Goal: Task Accomplishment & Management: Manage account settings

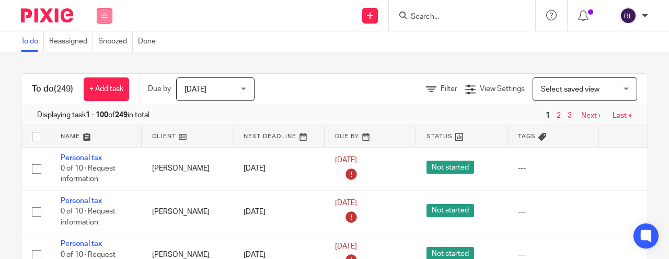
click at [105, 16] on icon at bounding box center [104, 16] width 6 height 6
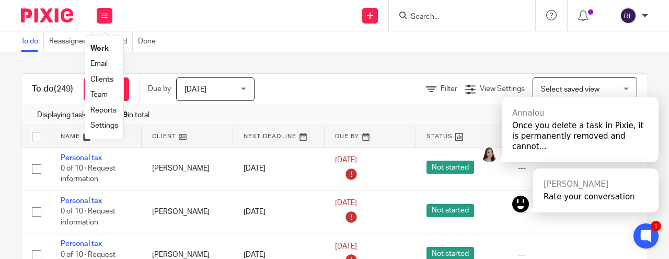
click at [102, 64] on link "Email" at bounding box center [98, 63] width 17 height 7
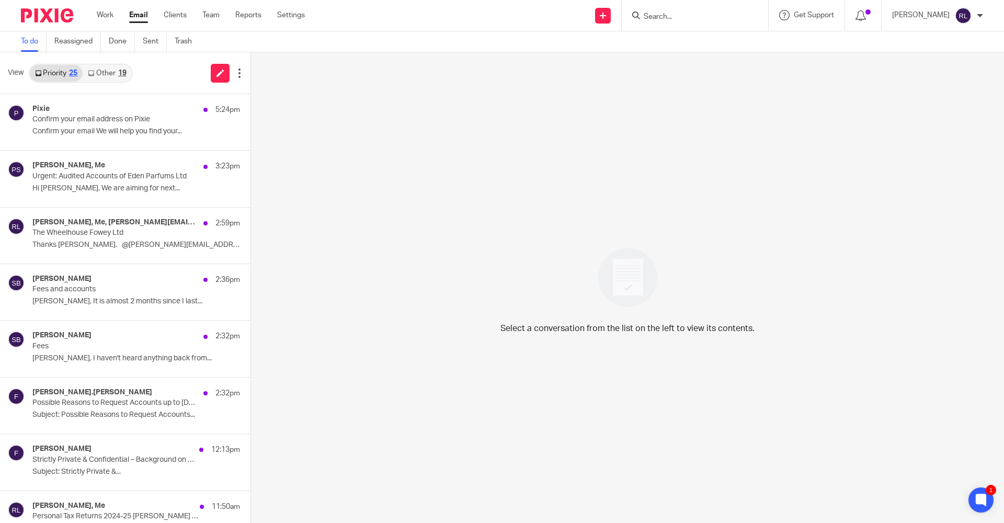
click at [114, 73] on link "Other 19" at bounding box center [107, 73] width 49 height 17
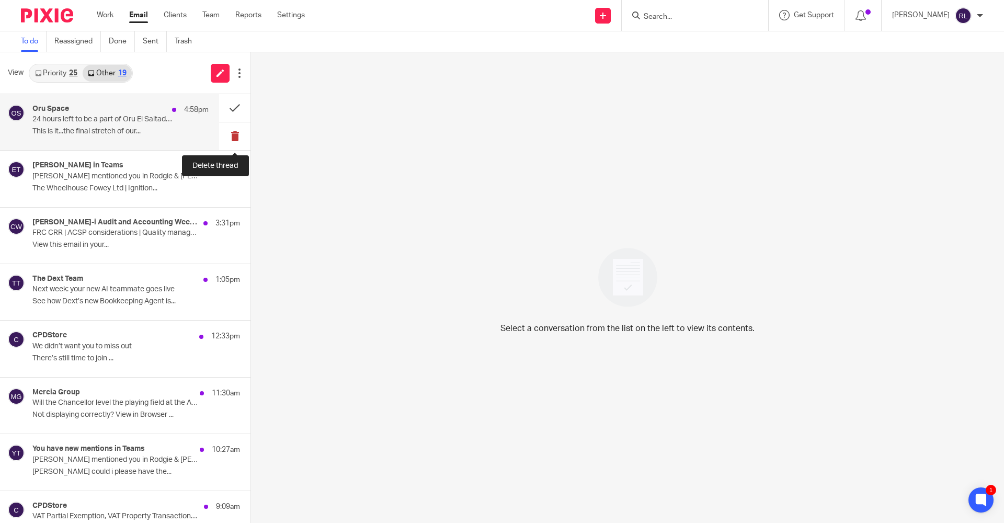
click at [236, 134] on button at bounding box center [234, 136] width 31 height 28
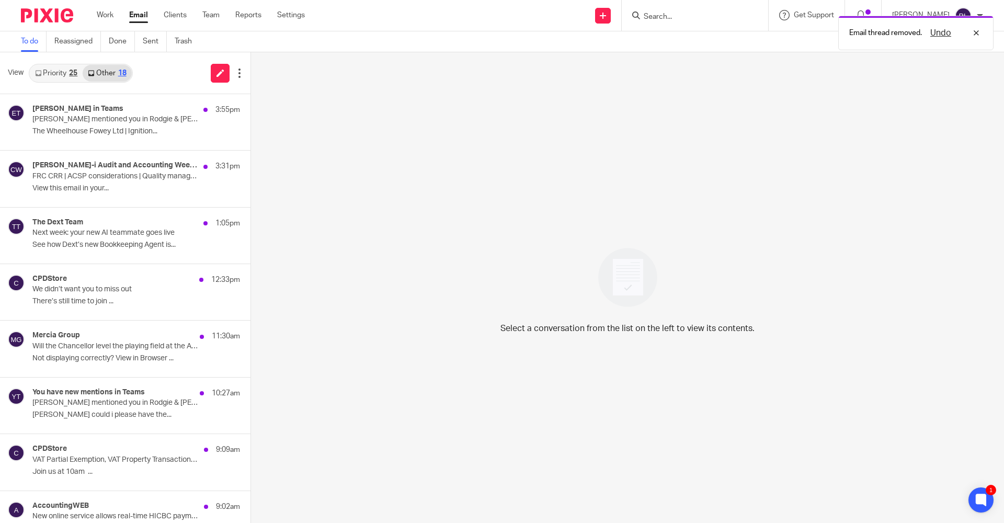
click at [250, 134] on button at bounding box center [254, 136] width 8 height 28
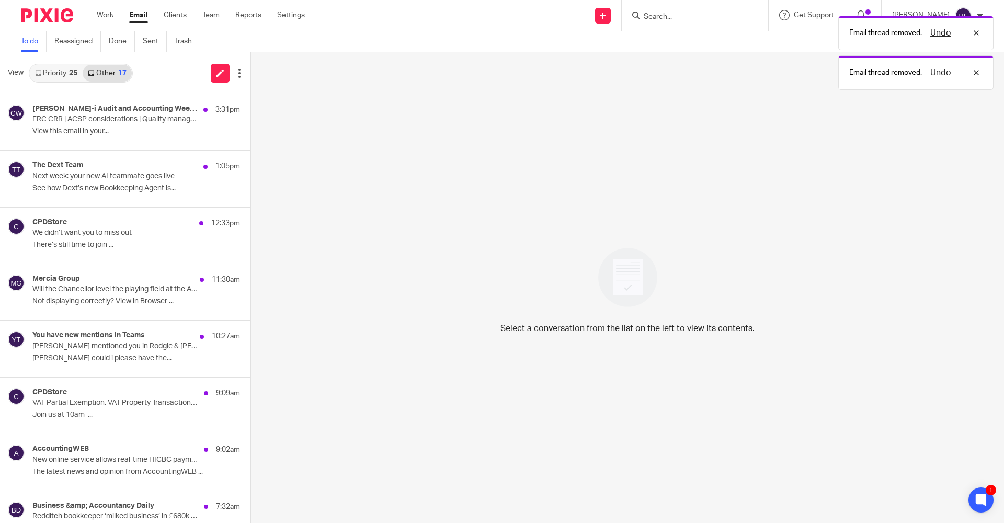
click at [250, 134] on button at bounding box center [254, 136] width 8 height 28
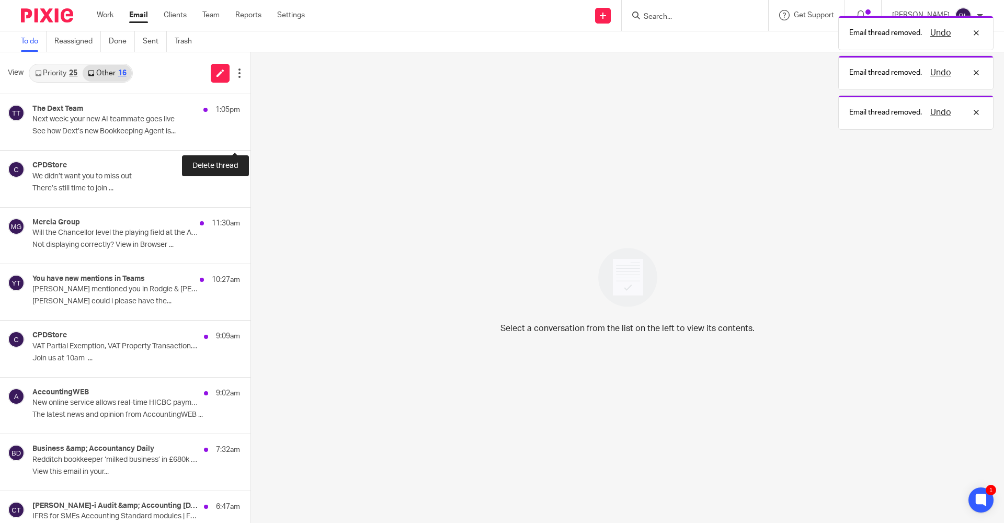
click at [250, 134] on button at bounding box center [254, 136] width 8 height 28
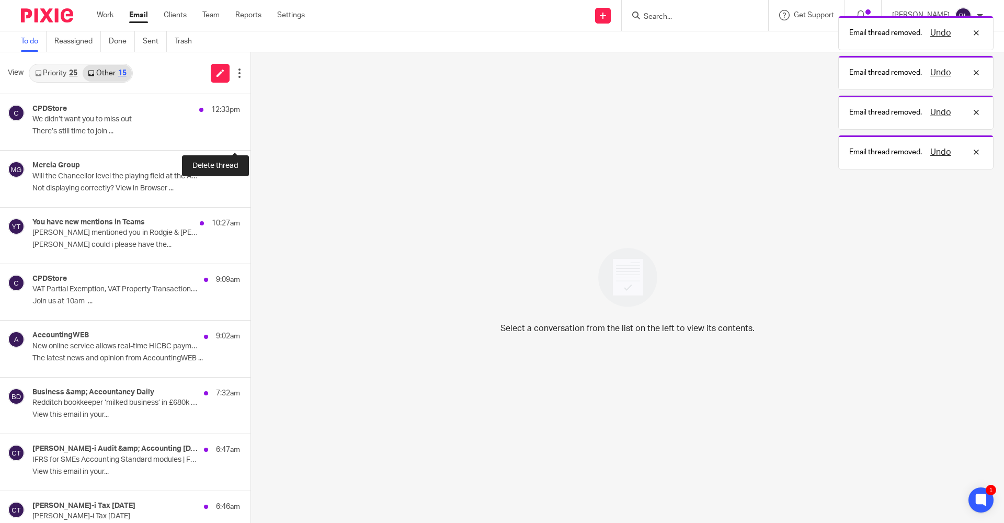
click at [250, 134] on button at bounding box center [254, 136] width 8 height 28
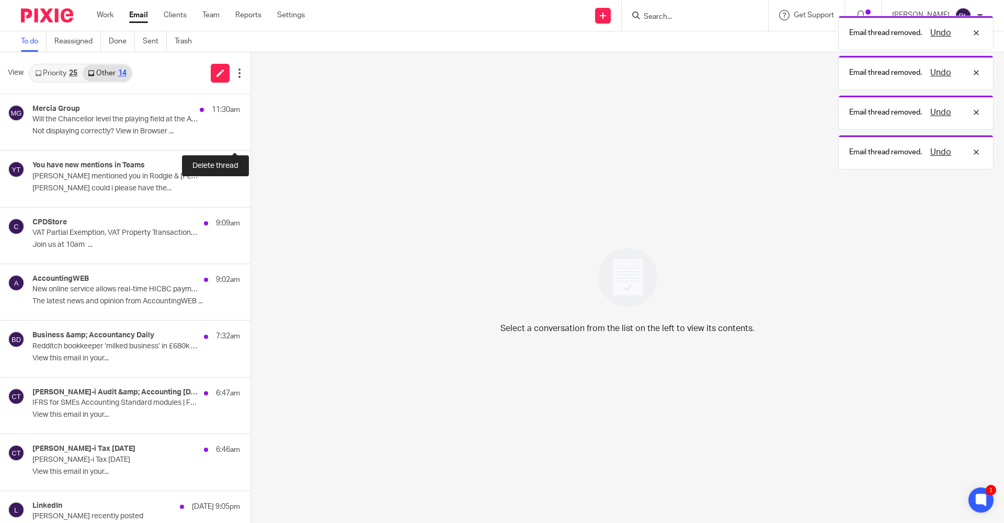
click at [250, 134] on button at bounding box center [254, 136] width 8 height 28
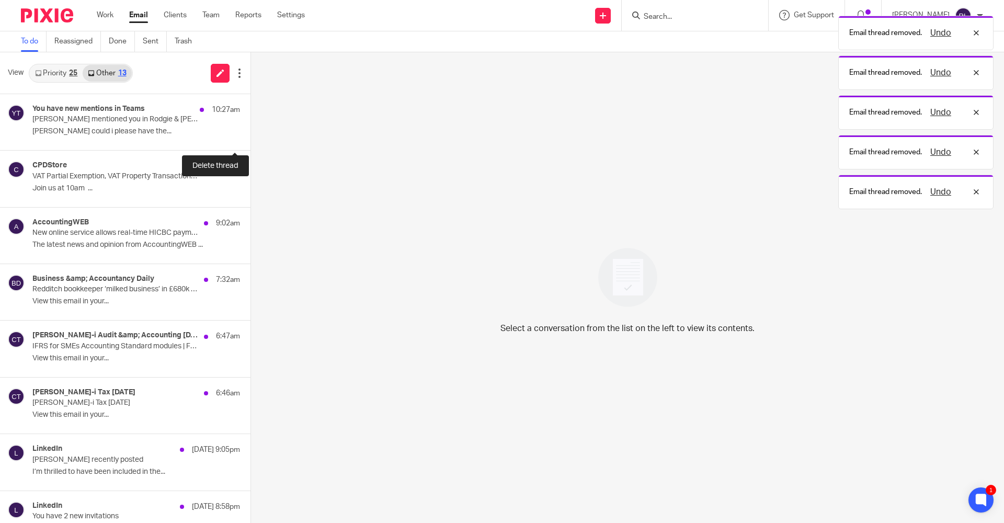
click at [250, 134] on button at bounding box center [254, 136] width 8 height 28
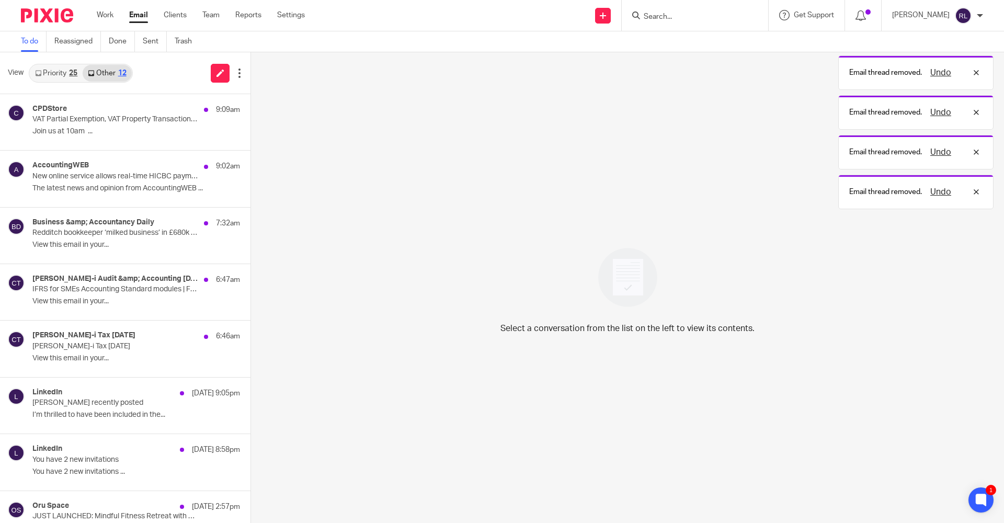
click at [250, 134] on button at bounding box center [254, 136] width 8 height 28
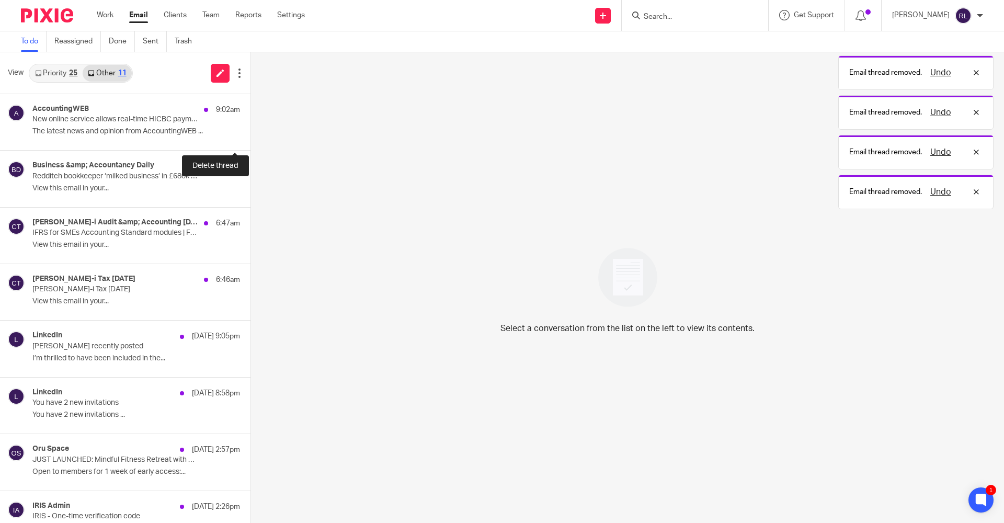
click at [250, 134] on button at bounding box center [254, 136] width 8 height 28
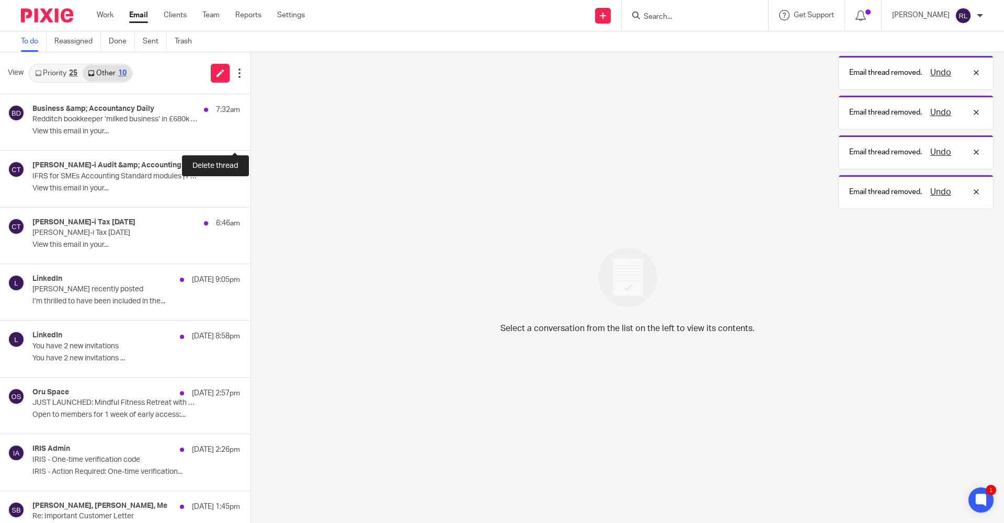
click at [250, 134] on button at bounding box center [254, 136] width 8 height 28
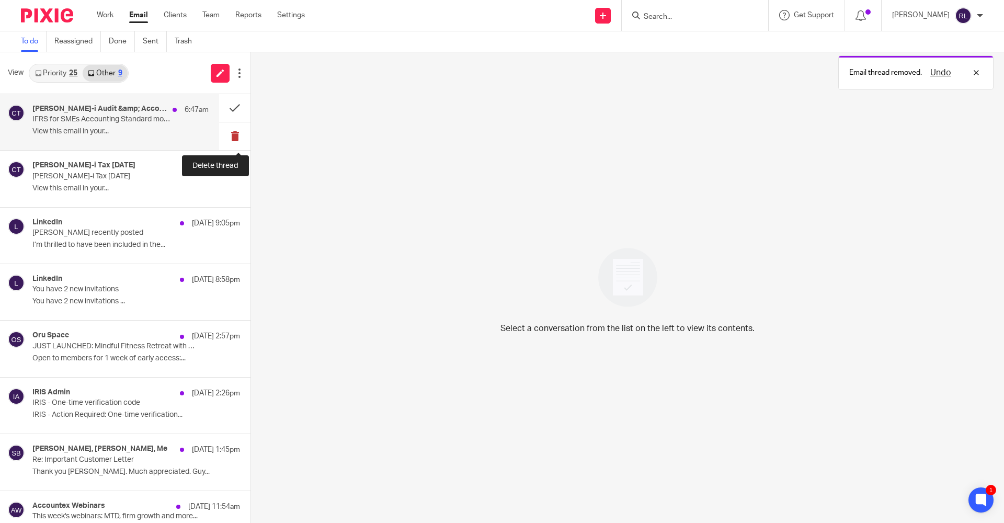
click at [234, 132] on button at bounding box center [234, 136] width 31 height 28
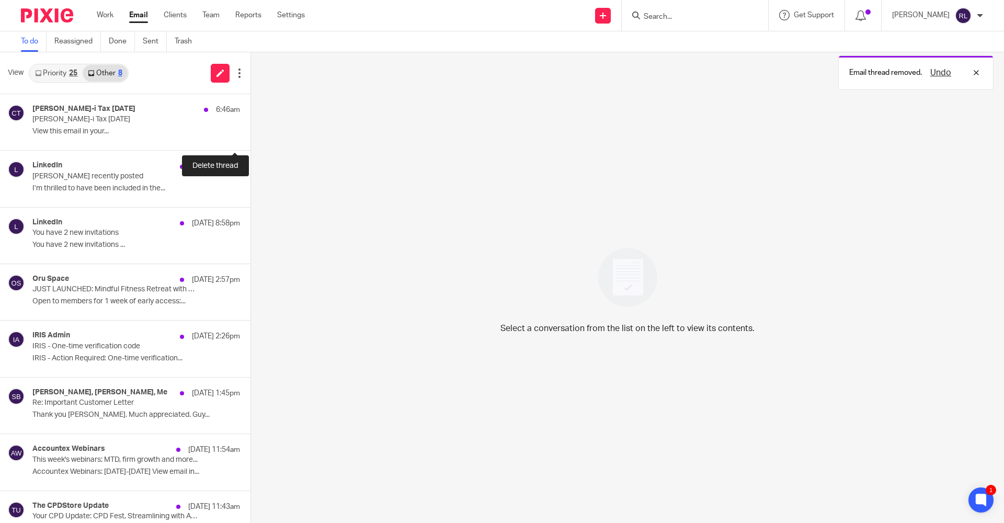
click at [250, 132] on button at bounding box center [254, 136] width 8 height 28
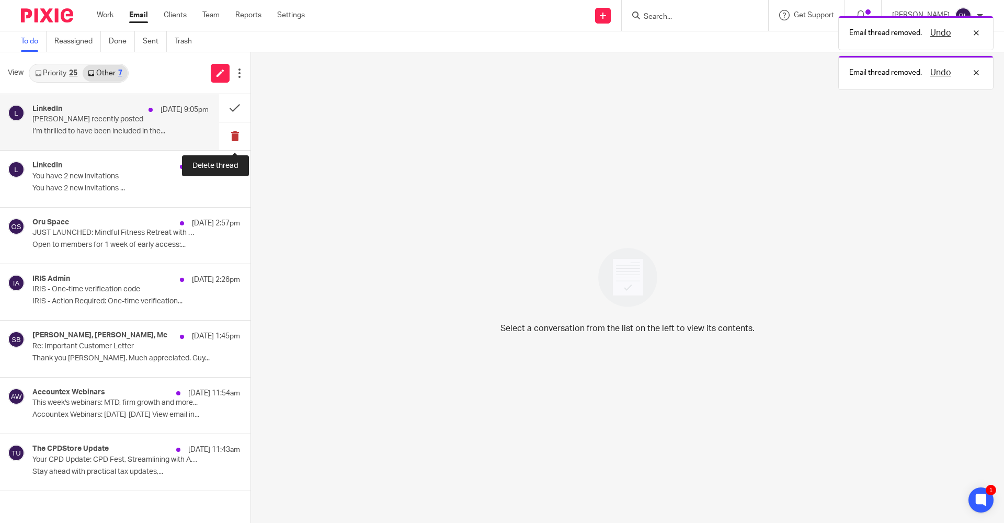
click at [234, 132] on button at bounding box center [234, 136] width 31 height 28
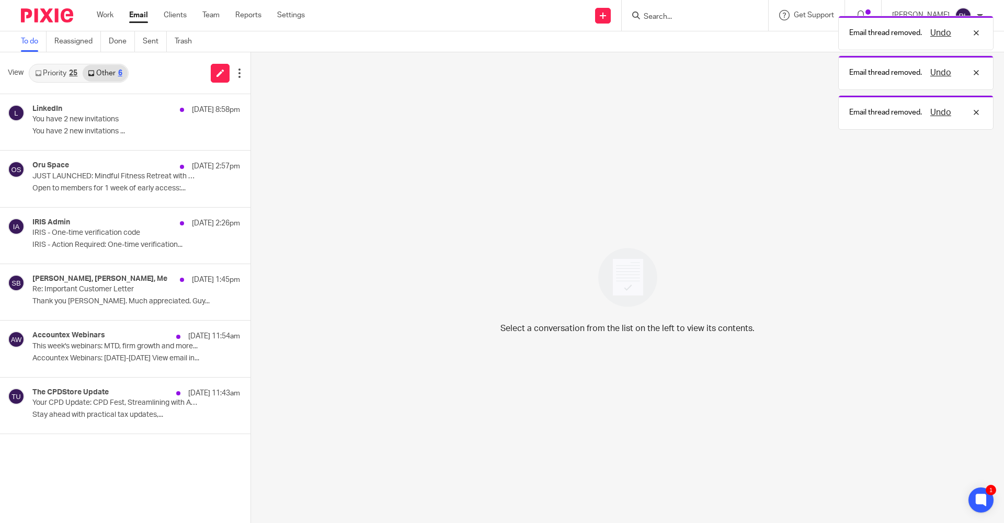
click at [250, 132] on button at bounding box center [254, 136] width 8 height 28
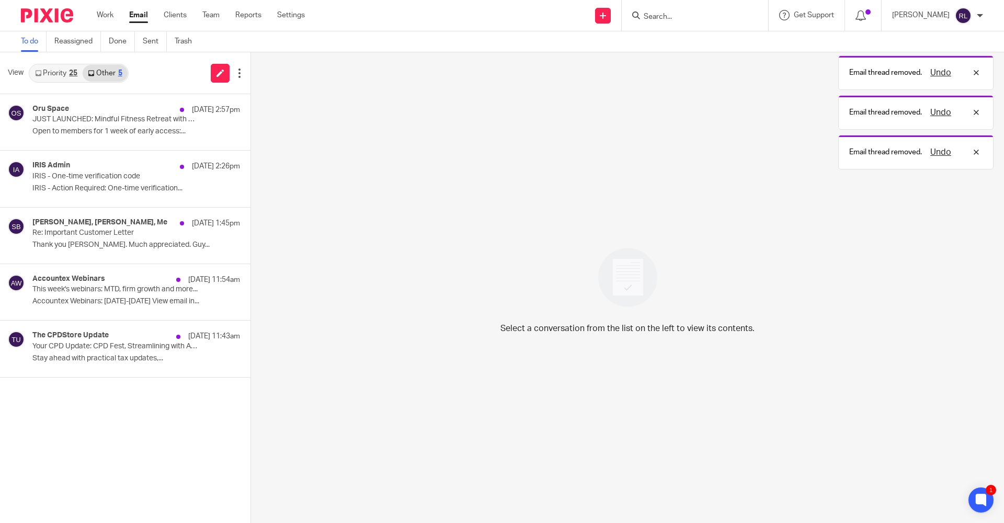
click at [250, 132] on button at bounding box center [254, 136] width 8 height 28
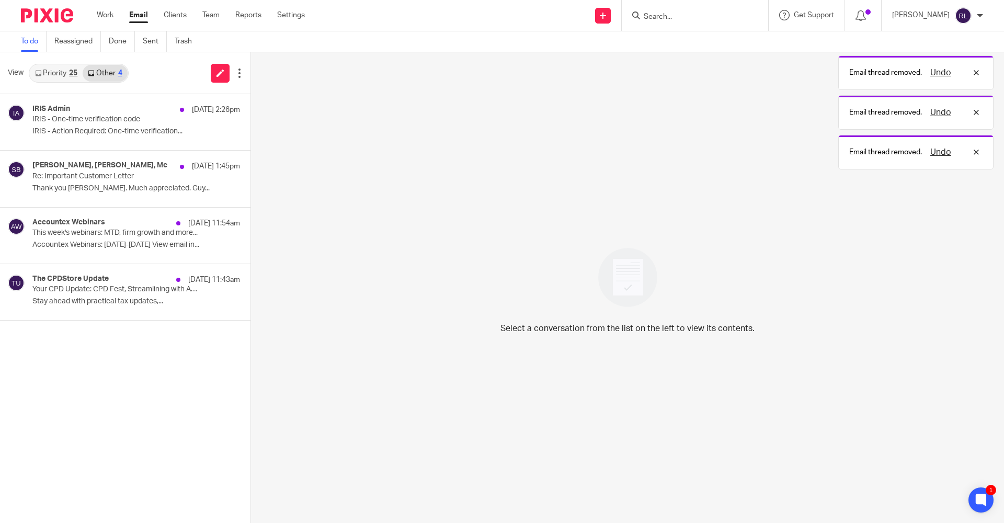
click at [250, 132] on button at bounding box center [254, 136] width 8 height 28
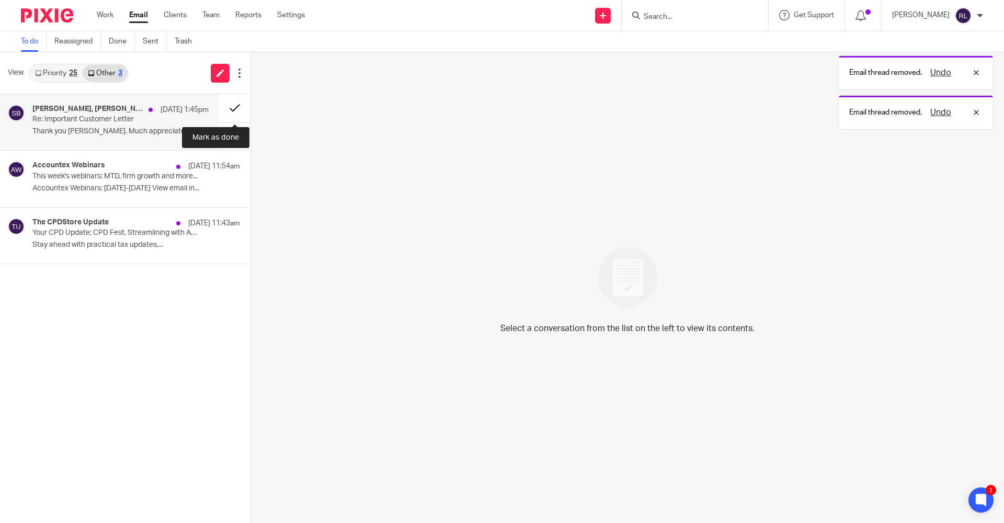
click at [233, 108] on button at bounding box center [234, 108] width 31 height 28
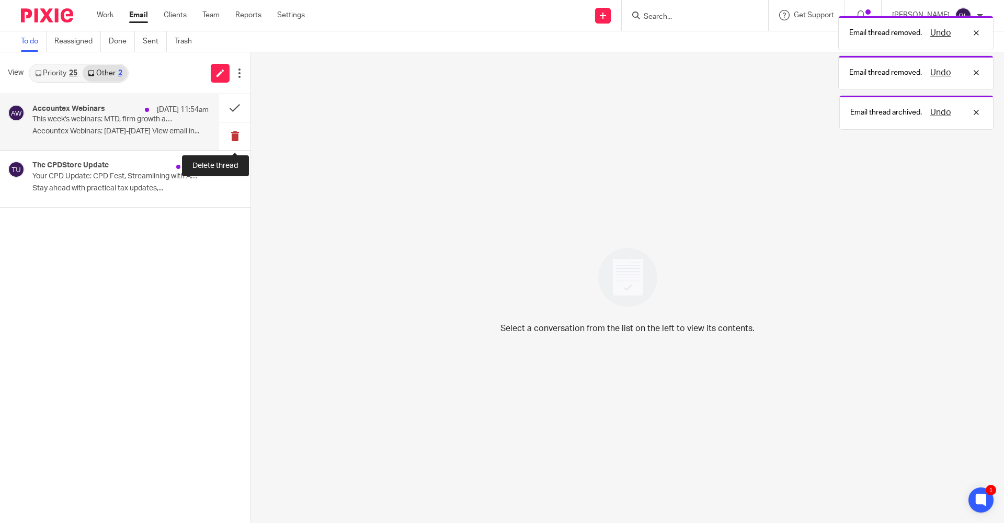
click at [235, 129] on button at bounding box center [234, 136] width 31 height 28
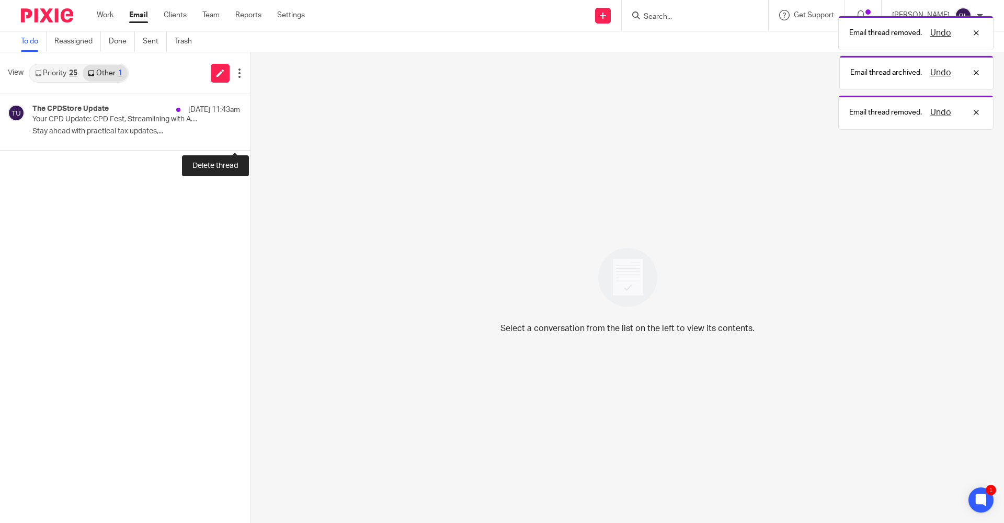
click at [250, 129] on button at bounding box center [254, 136] width 8 height 28
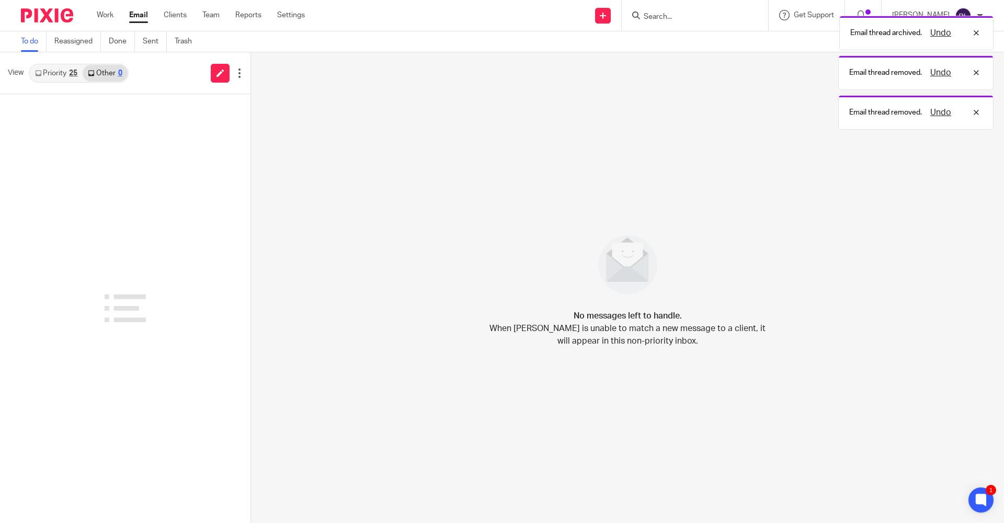
click at [64, 74] on link "Priority 25" at bounding box center [56, 73] width 53 height 17
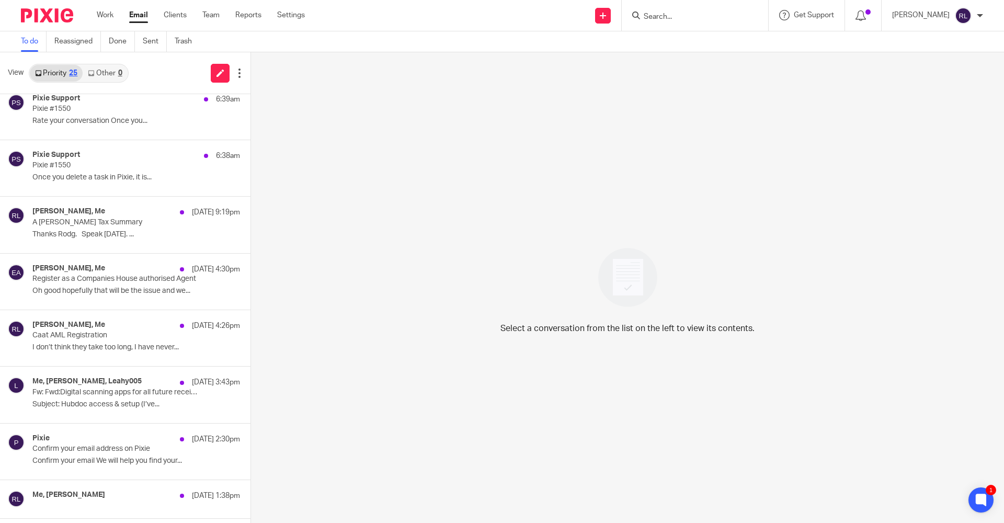
scroll to position [583, 0]
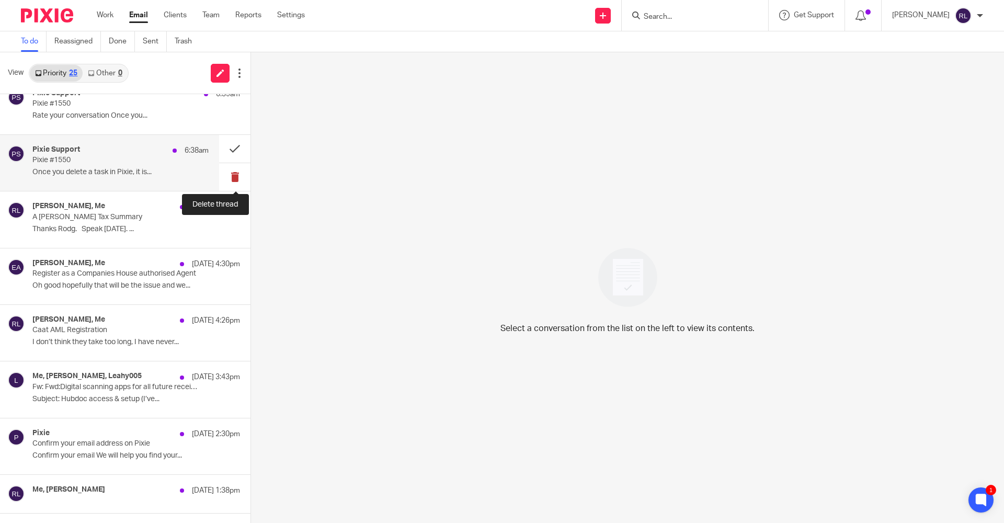
click at [234, 173] on button at bounding box center [234, 177] width 31 height 28
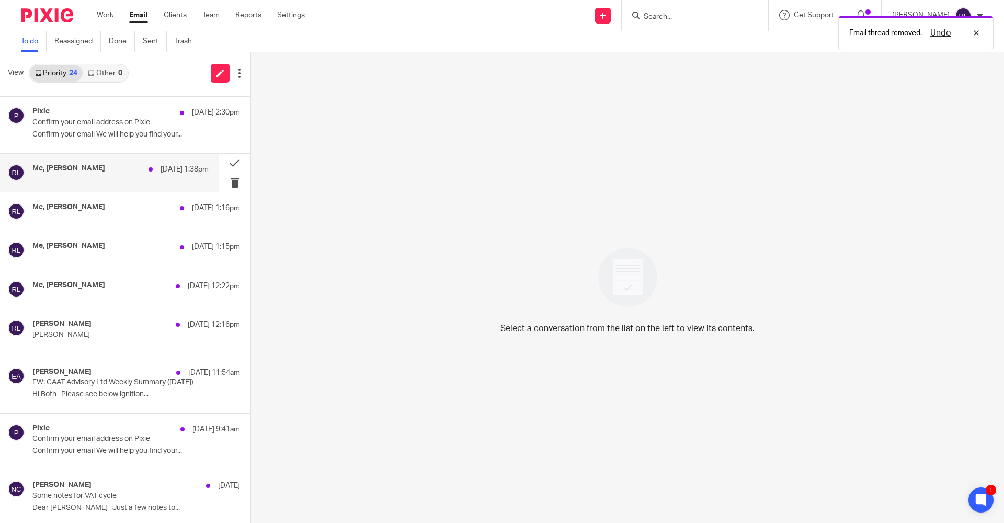
scroll to position [847, 0]
click at [104, 179] on div "Me, Rodgie Leahy 13 Oct 1:38pm" at bounding box center [109, 173] width 219 height 38
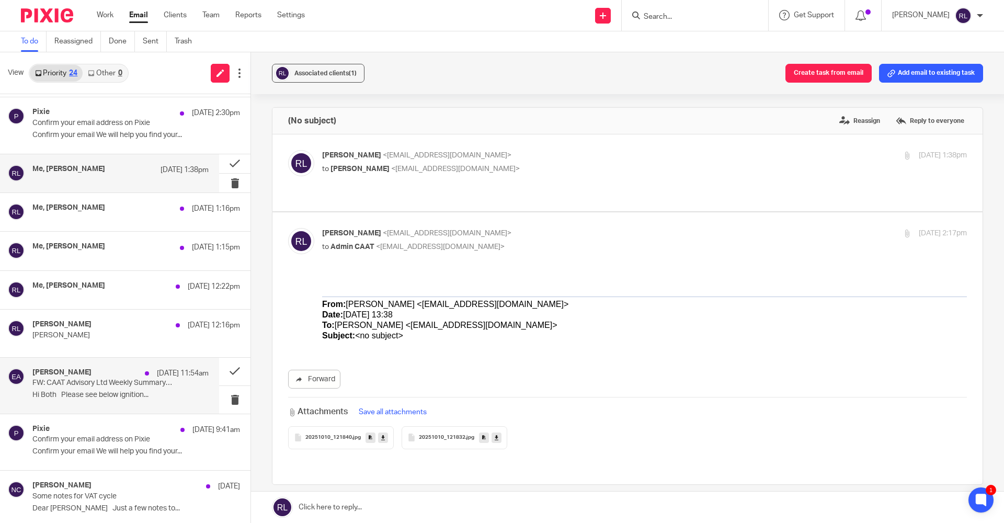
scroll to position [0, 0]
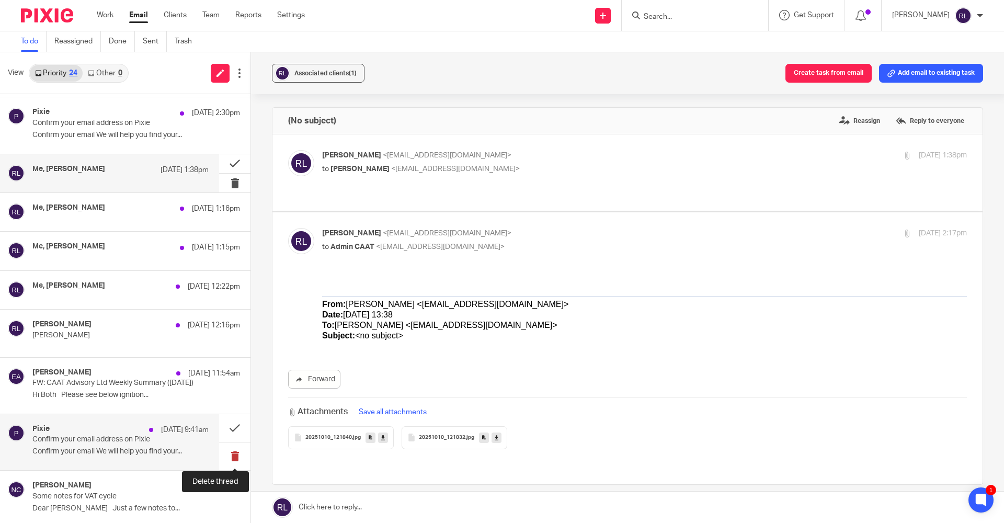
click at [237, 258] on button at bounding box center [234, 456] width 31 height 28
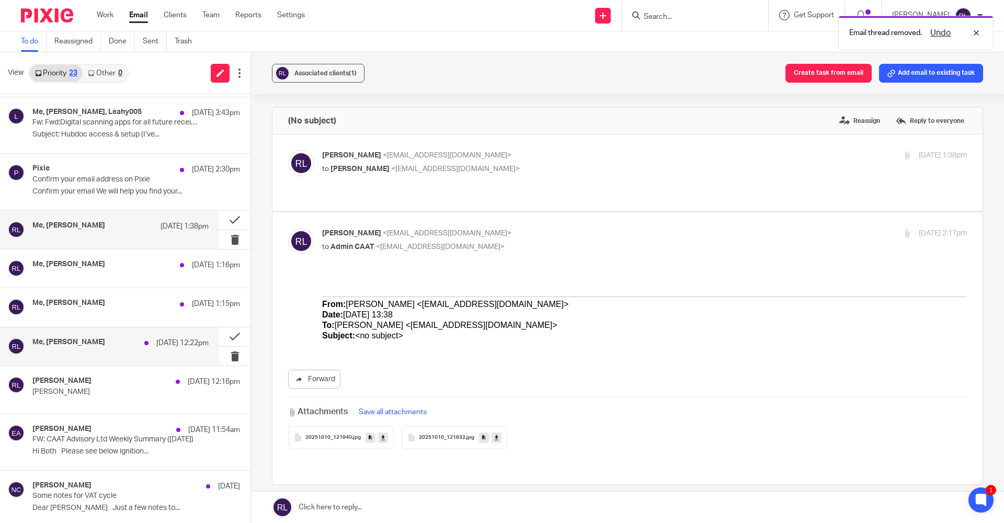
click at [142, 258] on div "Me, Rodgie Leahy 13 Oct 12:22pm" at bounding box center [109, 346] width 219 height 38
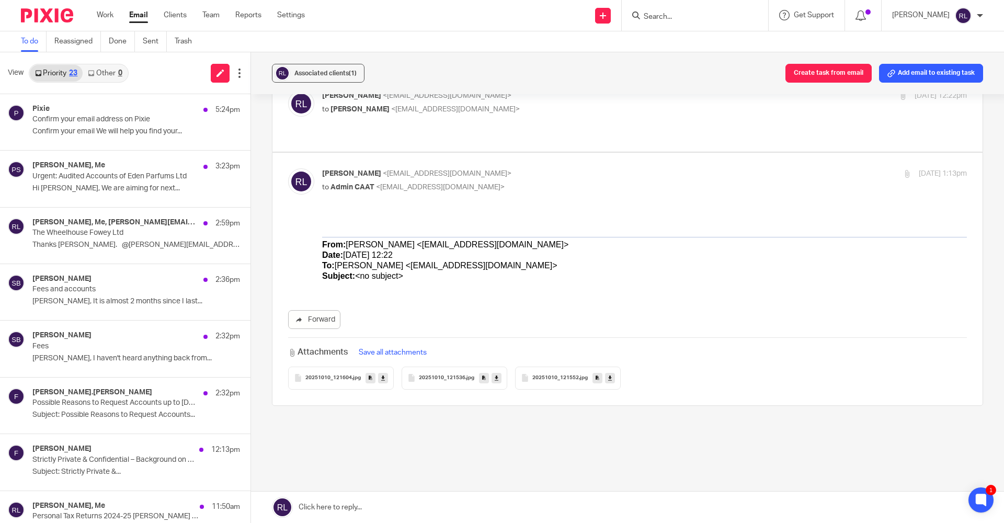
click at [106, 71] on link "Other 0" at bounding box center [105, 73] width 44 height 17
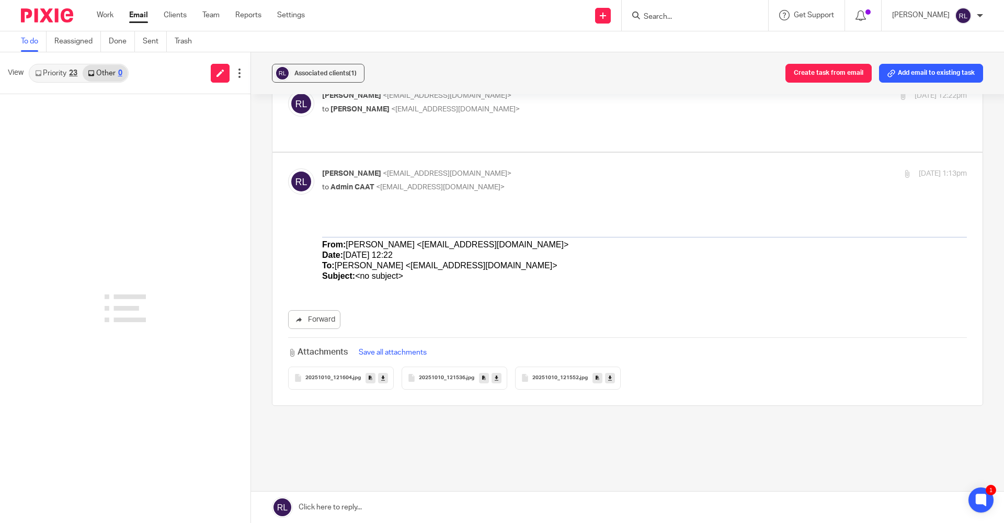
click at [62, 73] on link "Priority 23" at bounding box center [56, 73] width 53 height 17
